Goal: Information Seeking & Learning: Check status

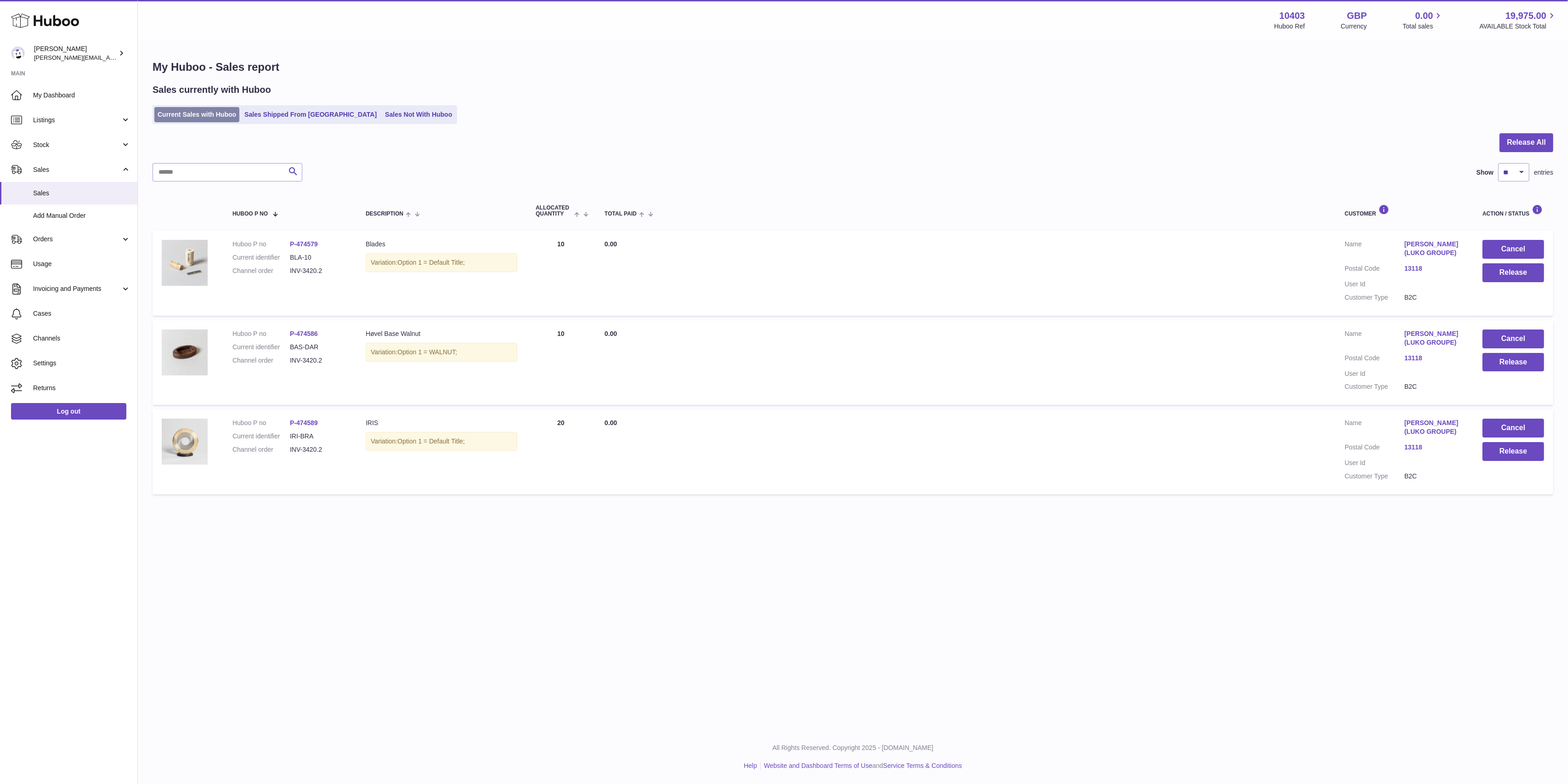
click at [221, 114] on link "Current Sales with Huboo" at bounding box center [197, 114] width 85 height 16
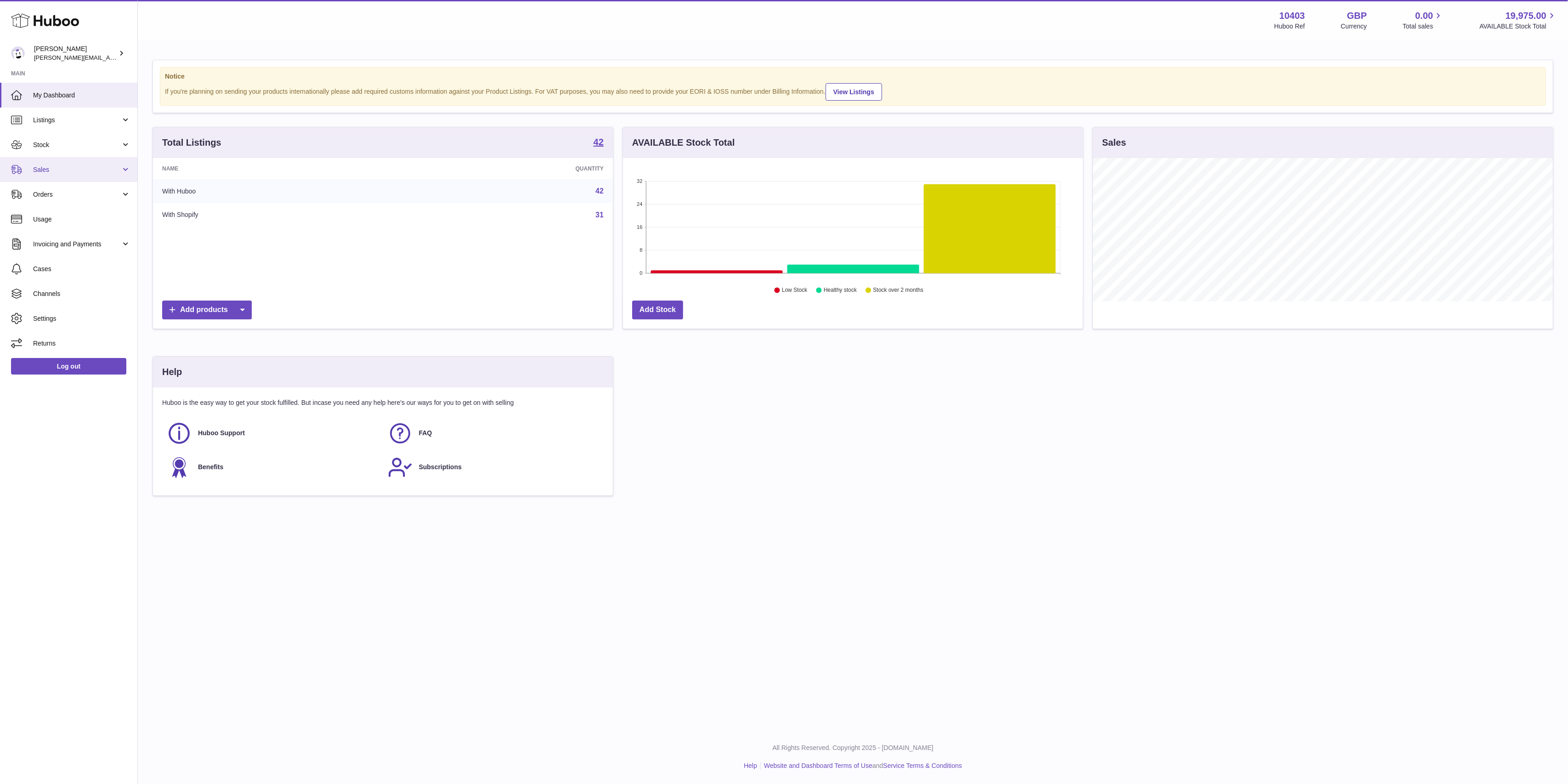
click at [60, 169] on span "Sales" at bounding box center [77, 170] width 88 height 9
click at [62, 191] on span "Sales" at bounding box center [82, 193] width 97 height 9
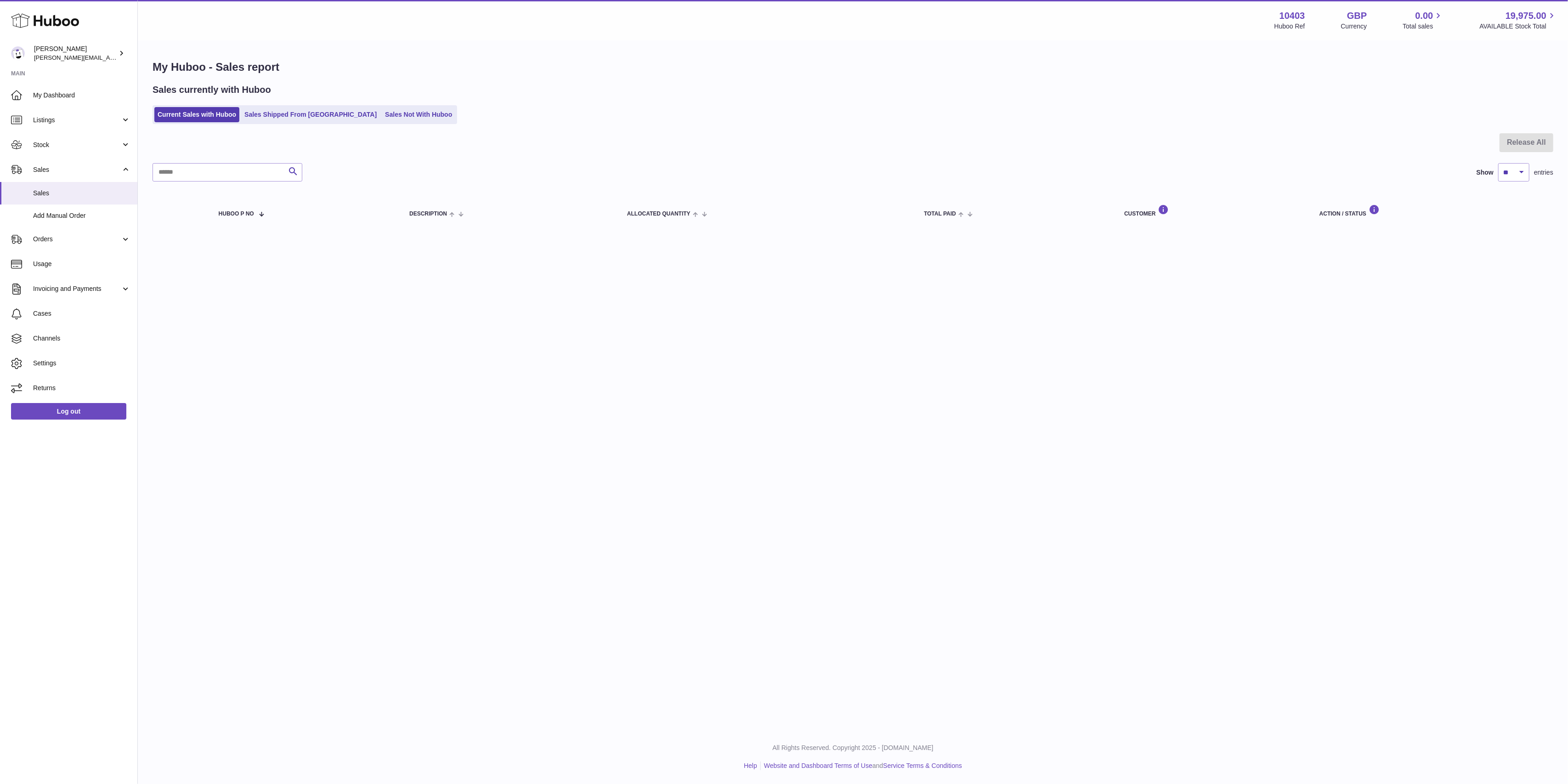
click at [287, 123] on ul "Current Sales with Huboo Sales Shipped From Huboo Sales Not With Huboo" at bounding box center [305, 114] width 305 height 19
click at [288, 119] on link "Sales Shipped From [GEOGRAPHIC_DATA]" at bounding box center [310, 114] width 138 height 16
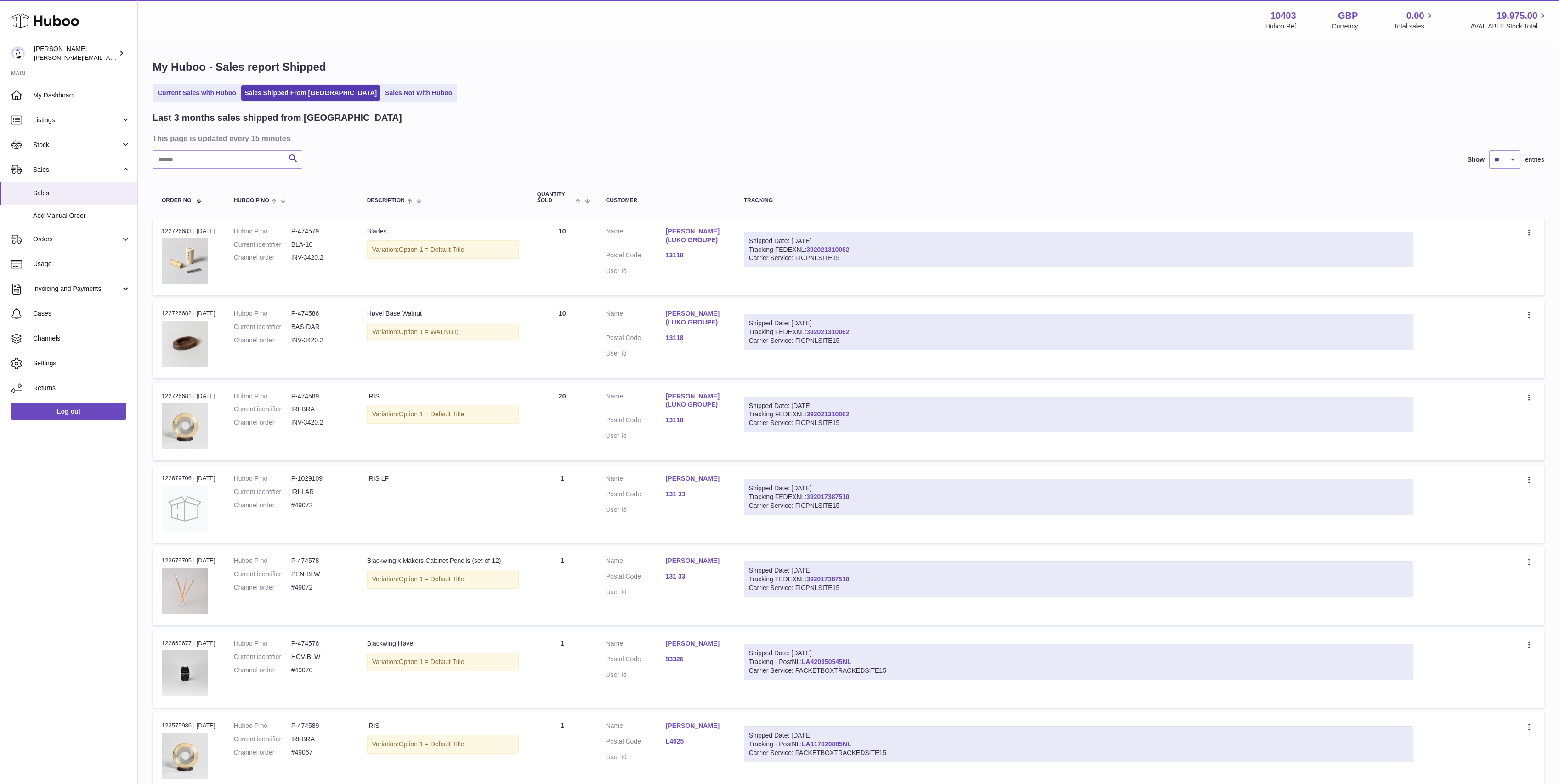
drag, startPoint x: 857, startPoint y: 248, endPoint x: 813, endPoint y: 252, distance: 44.2
click at [813, 252] on div "Shipped Date: 12th Aug 2025 Tracking FEDEXNL: 392021310062 Carrier Service: FIC…" at bounding box center [1078, 250] width 670 height 37
copy link "392021310062"
click at [69, 93] on span "My Dashboard" at bounding box center [82, 95] width 97 height 9
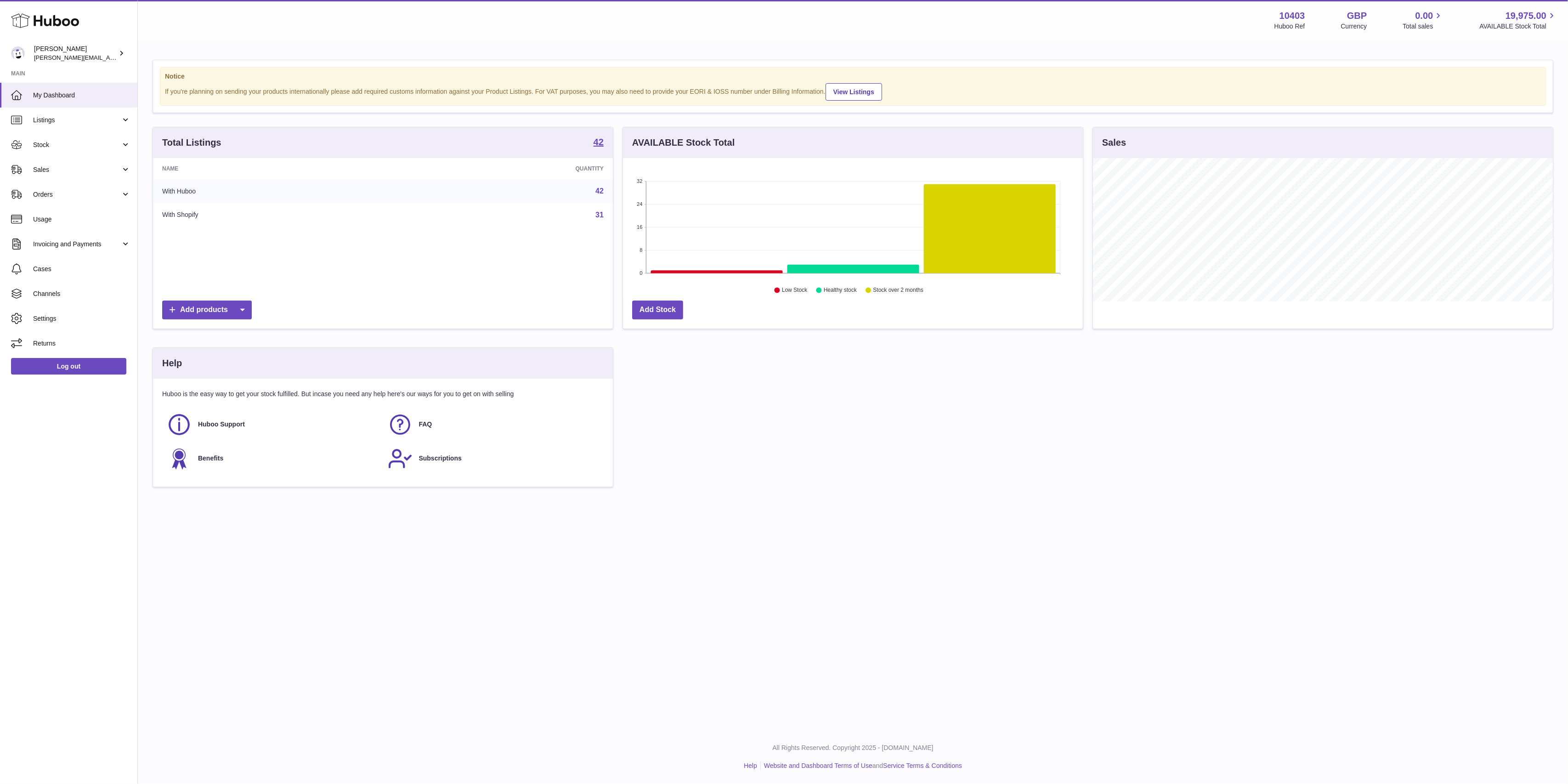
scroll to position [143, 460]
click at [48, 171] on span "Sales" at bounding box center [77, 170] width 88 height 9
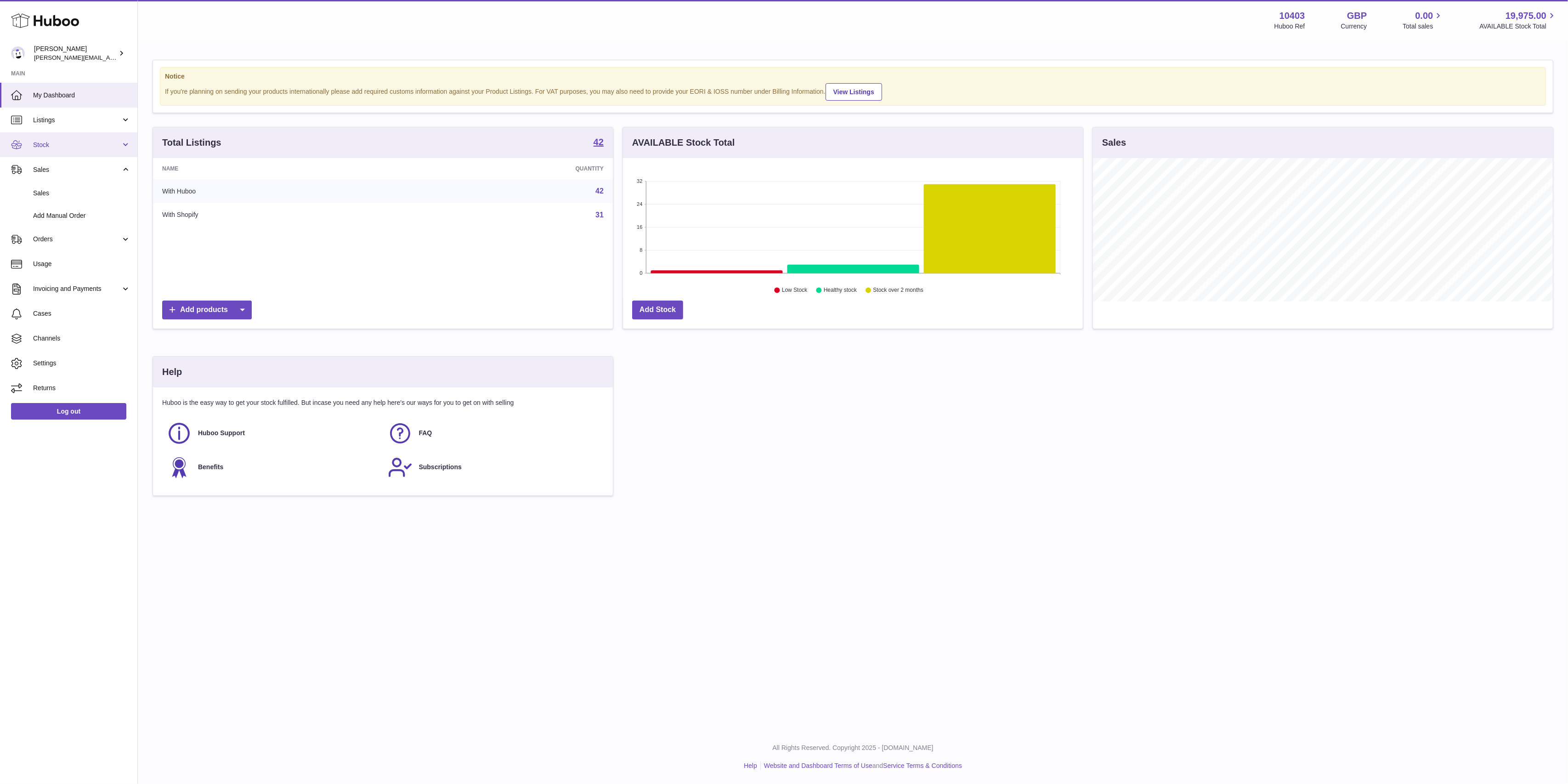
click at [51, 152] on link "Stock" at bounding box center [69, 144] width 137 height 25
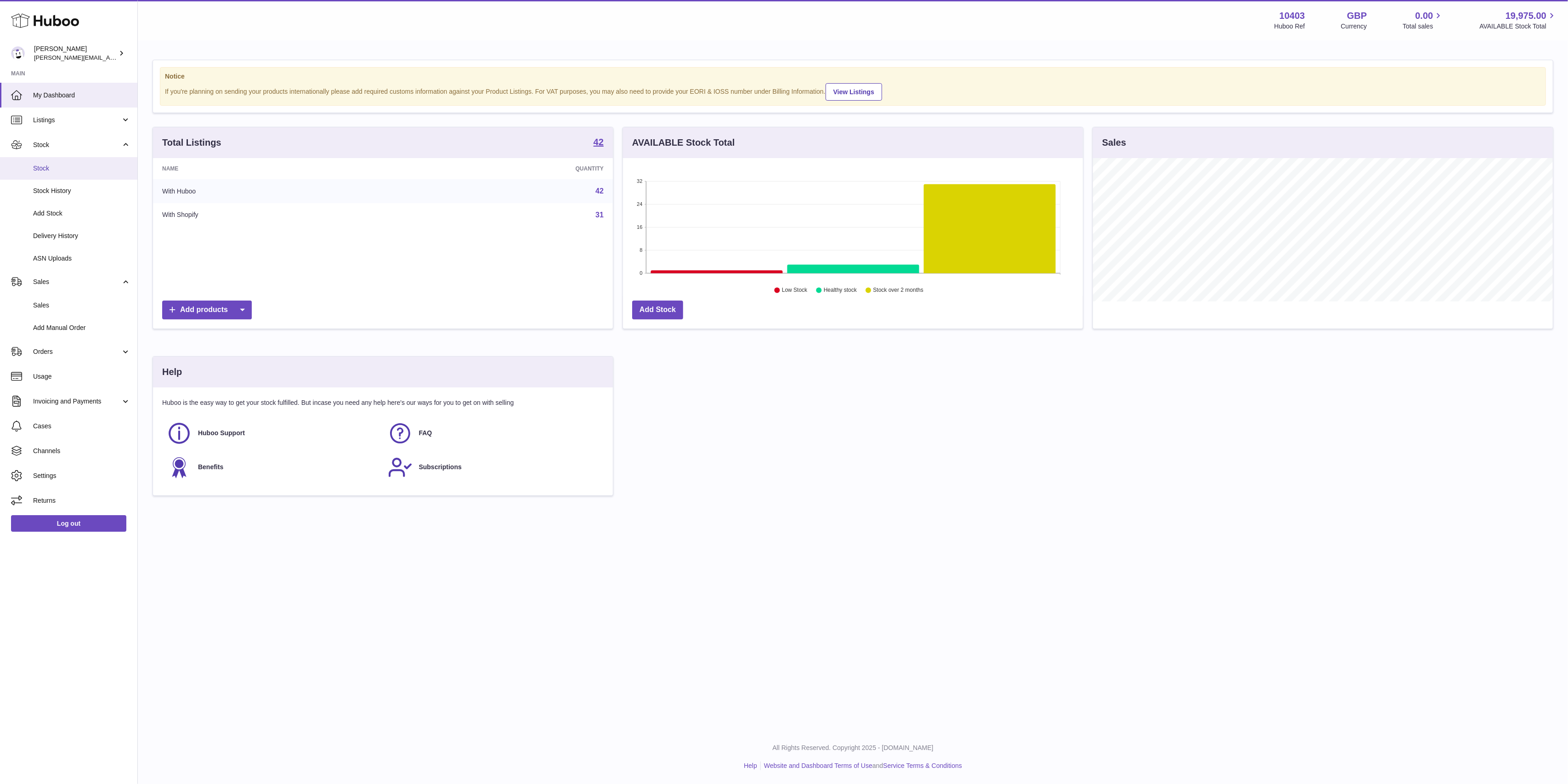
click at [55, 169] on span "Stock" at bounding box center [82, 169] width 97 height 9
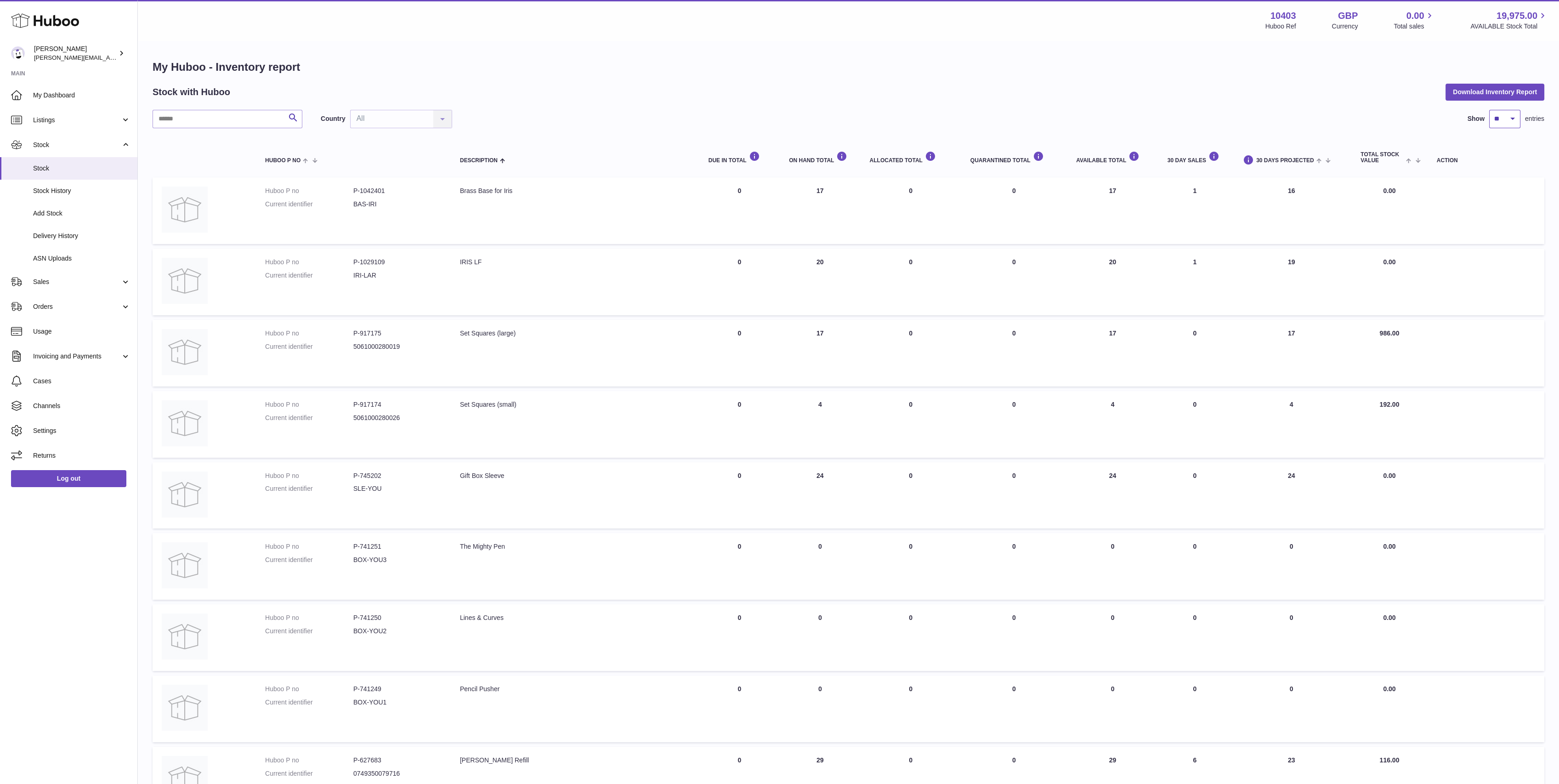
click at [1497, 121] on select "** ** ** ***" at bounding box center [1505, 119] width 31 height 18
drag, startPoint x: 1508, startPoint y: 195, endPoint x: 1506, endPoint y: 124, distance: 71.0
click at [1503, 143] on table "Huboo P no Description DUE IN TOTAL ON HAND Total ALLOCATED Total QUARANTINED T…" at bounding box center [848, 513] width 1391 height 752
drag, startPoint x: 1506, startPoint y: 118, endPoint x: 1505, endPoint y: 124, distance: 6.1
click at [1506, 118] on select "** ** ** ***" at bounding box center [1505, 119] width 31 height 18
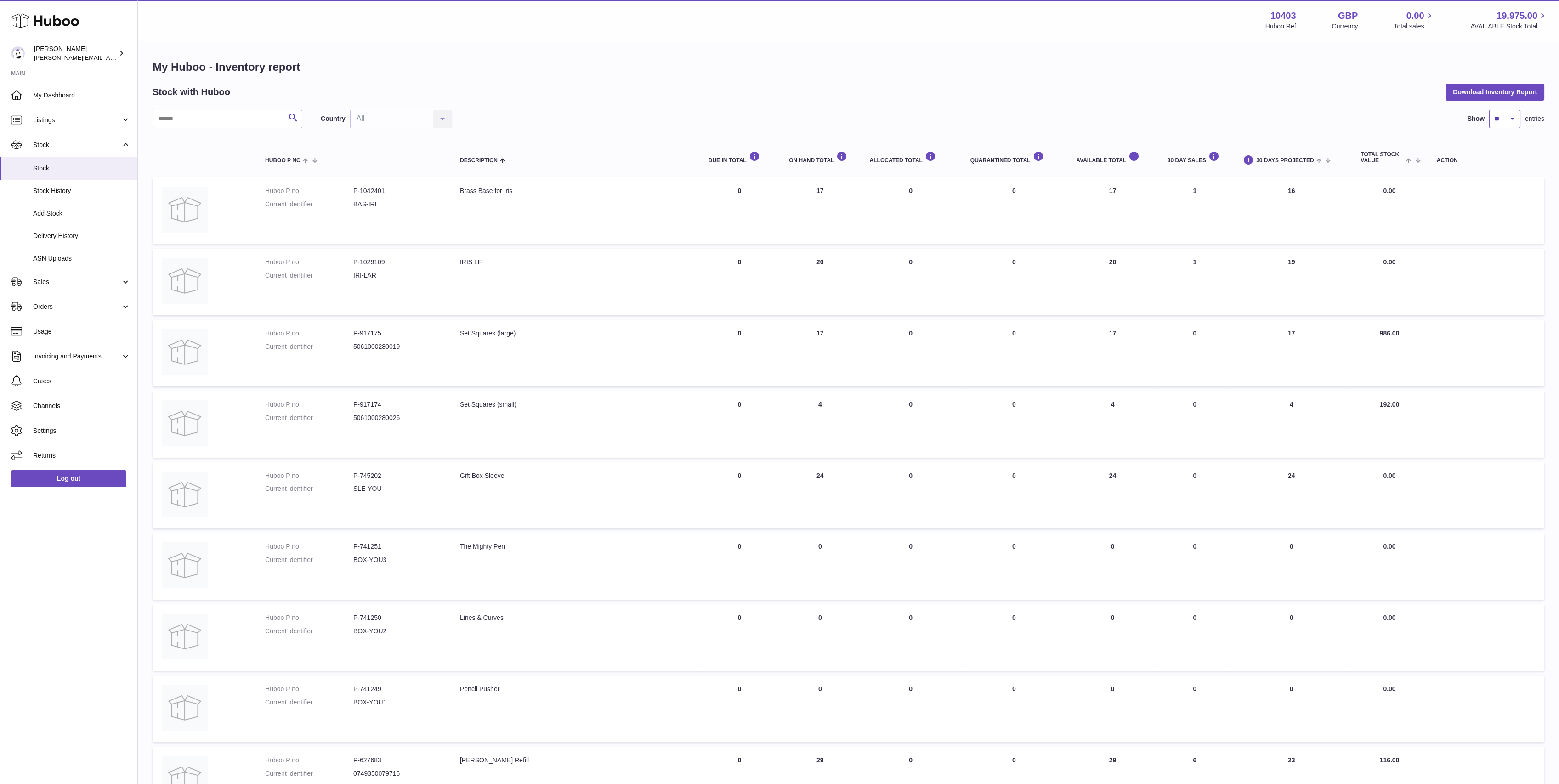
select select "***"
click at [1489, 110] on select "** ** ** ***" at bounding box center [1505, 119] width 31 height 18
click at [601, 65] on h1 "My Huboo - Inventory report" at bounding box center [848, 67] width 1391 height 15
click at [55, 100] on link "My Dashboard" at bounding box center [69, 94] width 137 height 25
